Goal: Information Seeking & Learning: Learn about a topic

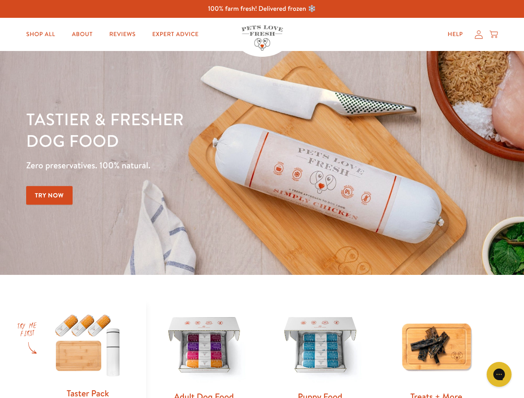
click at [262, 199] on div "Tastier & fresher dog food Zero preservatives. 100% natural. Try Now" at bounding box center [183, 162] width 314 height 109
click at [499, 374] on icon "Gorgias live chat" at bounding box center [499, 374] width 8 height 8
